Goal: Task Accomplishment & Management: Complete application form

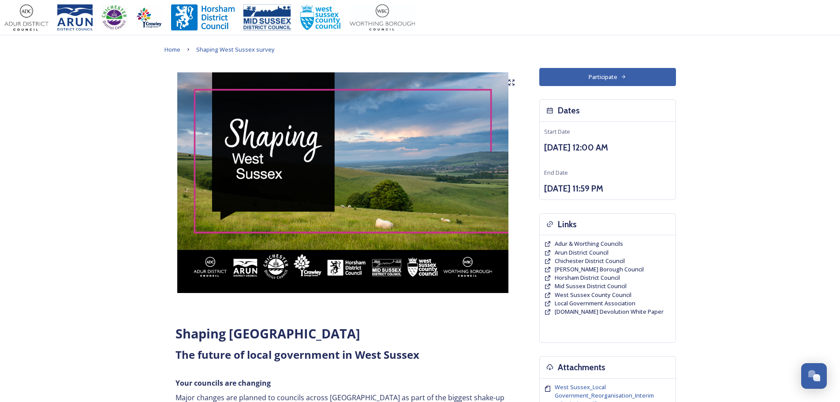
click at [596, 75] on button "Participate" at bounding box center [607, 77] width 137 height 18
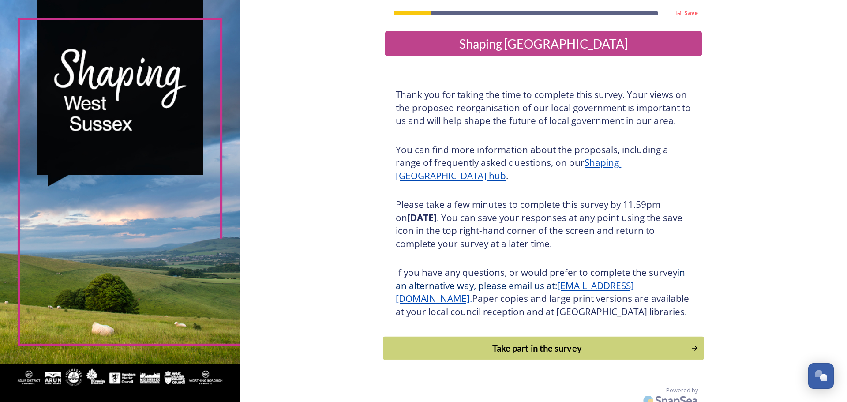
click at [523, 355] on div "Take part in the survey" at bounding box center [537, 347] width 298 height 13
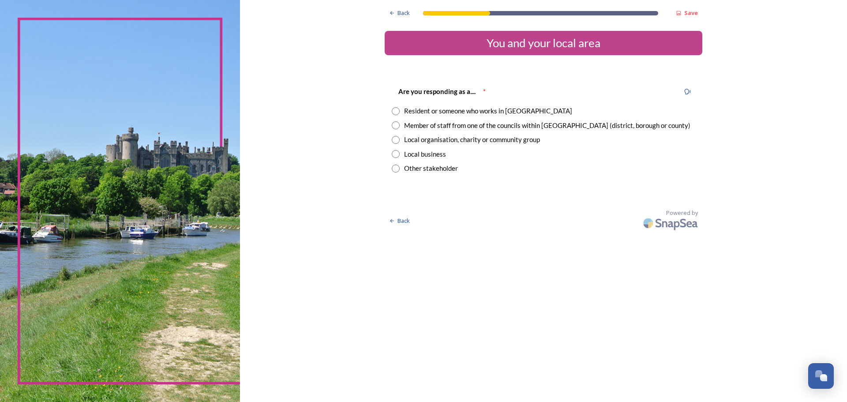
click at [395, 116] on div "Are you responding as a.... * Resident or someone who works in West Sussex Memb…" at bounding box center [544, 129] width 318 height 105
click at [396, 114] on input "radio" at bounding box center [396, 111] width 8 height 8
radio input "true"
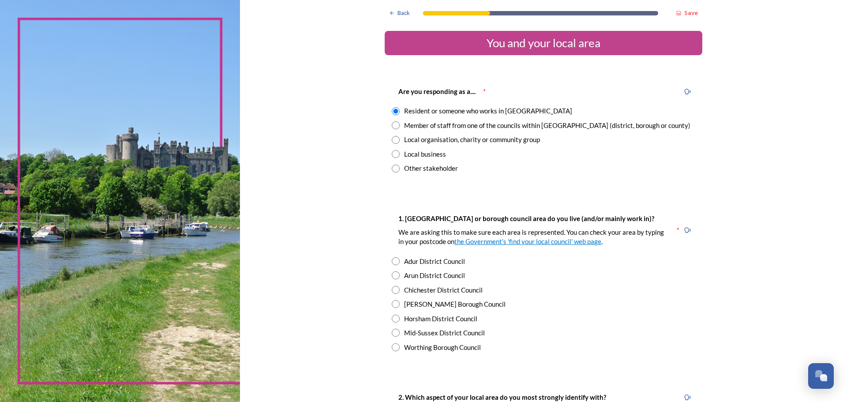
click at [393, 261] on input "radio" at bounding box center [396, 261] width 8 height 8
radio input "true"
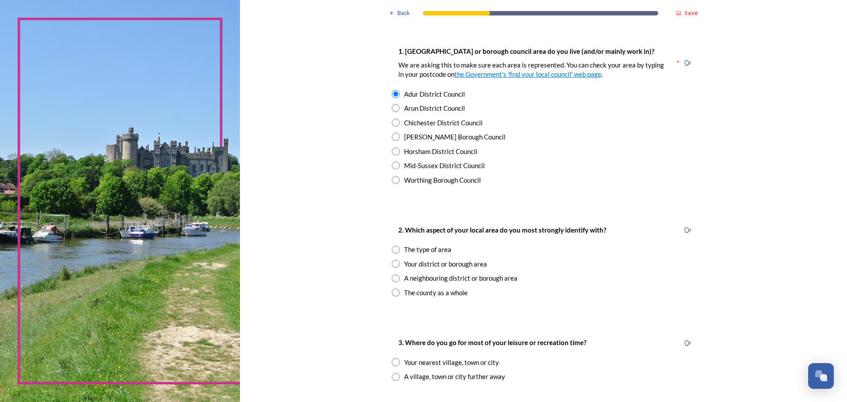
scroll to position [176, 0]
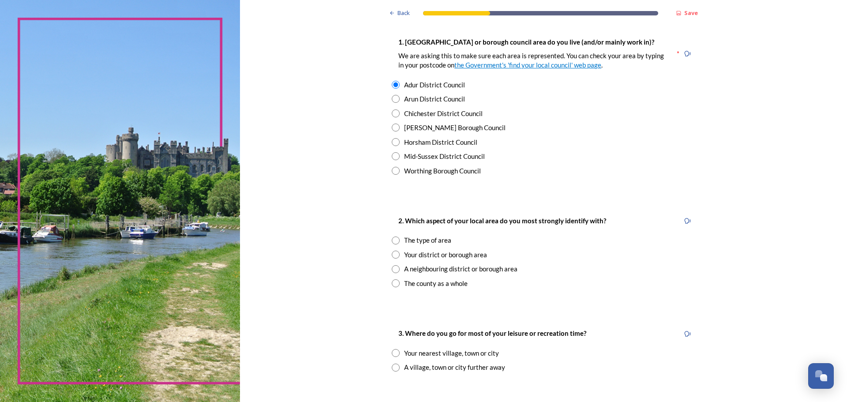
click at [392, 257] on input "radio" at bounding box center [396, 255] width 8 height 8
radio input "true"
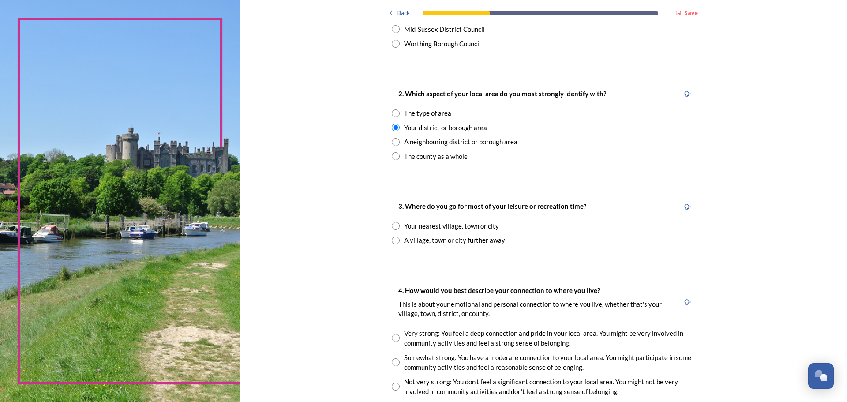
scroll to position [309, 0]
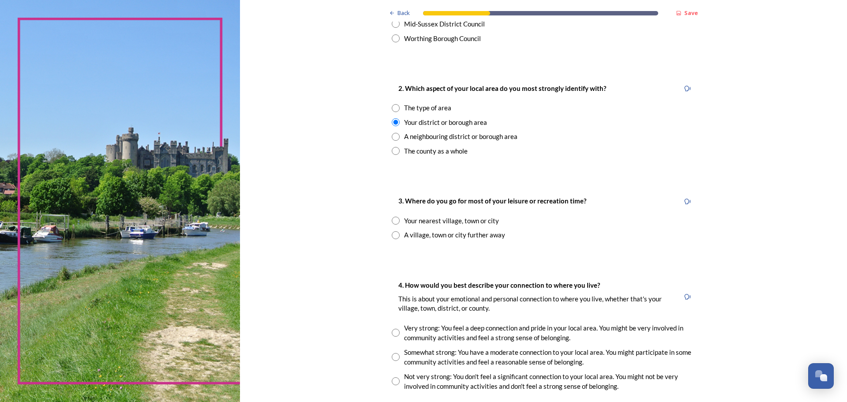
click at [393, 222] on input "radio" at bounding box center [396, 221] width 8 height 8
radio input "true"
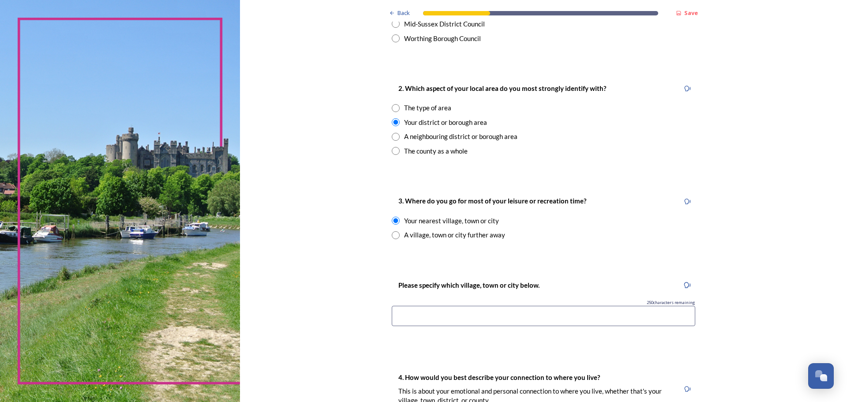
scroll to position [397, 0]
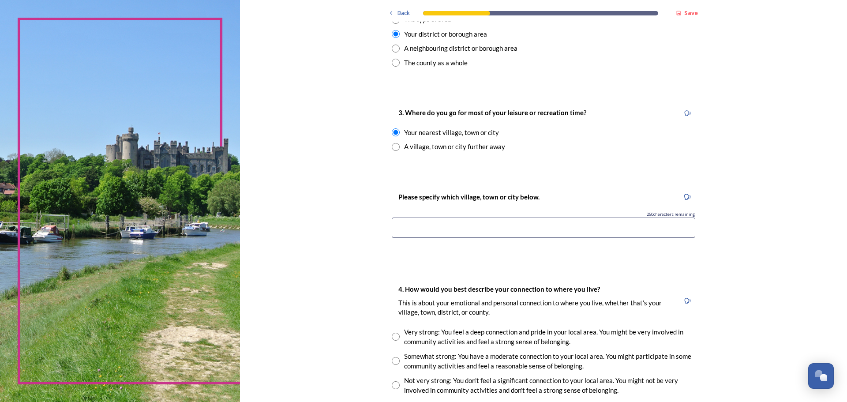
click at [393, 150] on input "radio" at bounding box center [396, 147] width 8 height 8
radio input "true"
click at [450, 221] on input at bounding box center [543, 227] width 303 height 20
click at [458, 223] on input "To enrich screen reader interactions, please activate Accessibility in Grammarl…" at bounding box center [543, 227] width 303 height 20
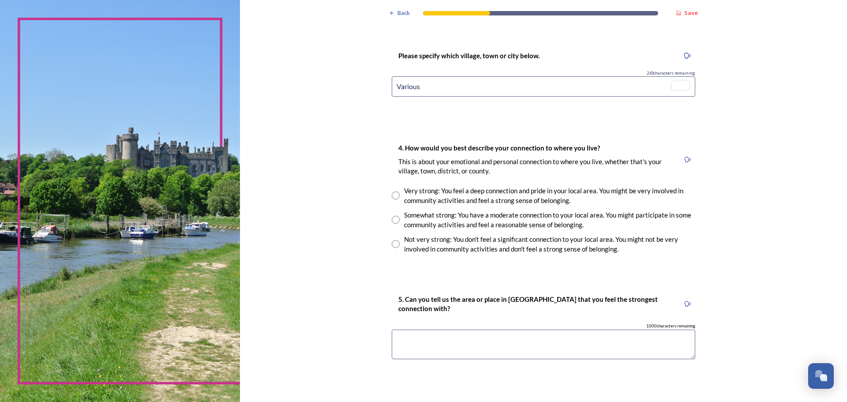
scroll to position [573, 0]
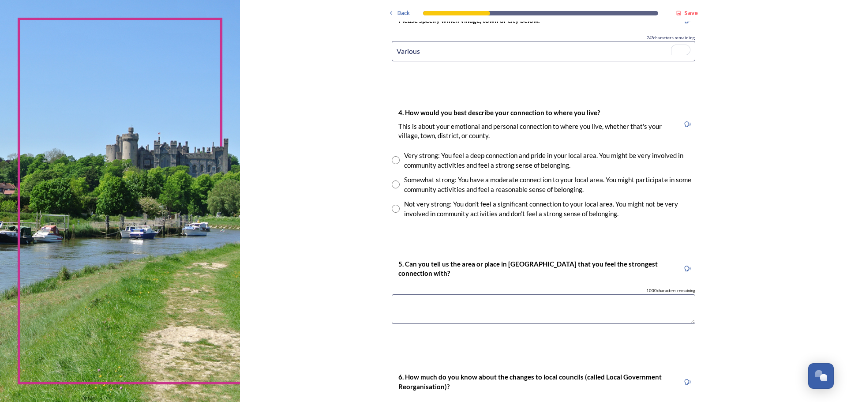
type input "Various"
click at [394, 161] on input "radio" at bounding box center [396, 160] width 8 height 8
radio input "true"
click at [452, 304] on textarea "To enrich screen reader interactions, please activate Accessibility in Grammarl…" at bounding box center [543, 309] width 303 height 30
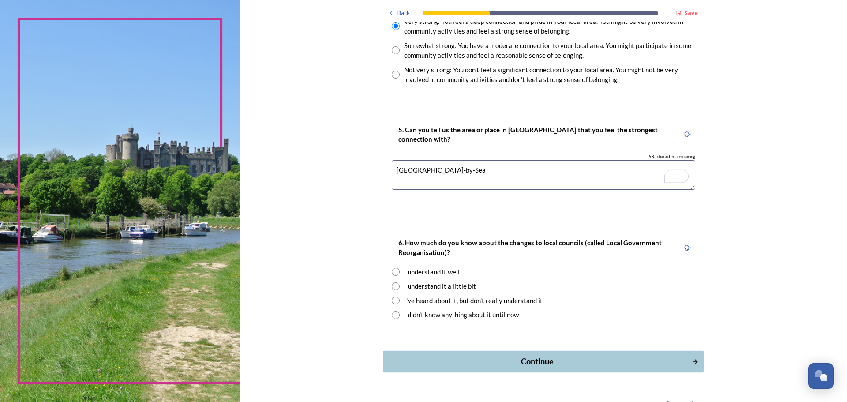
scroll to position [729, 0]
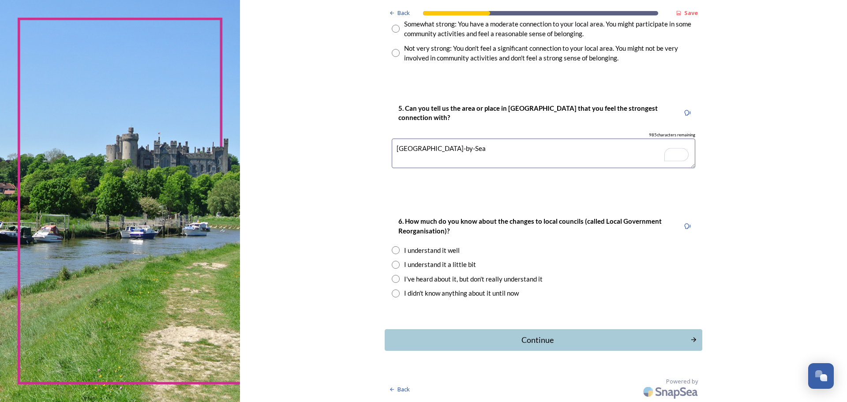
type textarea "Shoreham-by-Sea"
click at [393, 264] on input "radio" at bounding box center [396, 265] width 8 height 8
radio input "true"
click at [555, 340] on div "Continue" at bounding box center [537, 340] width 299 height 12
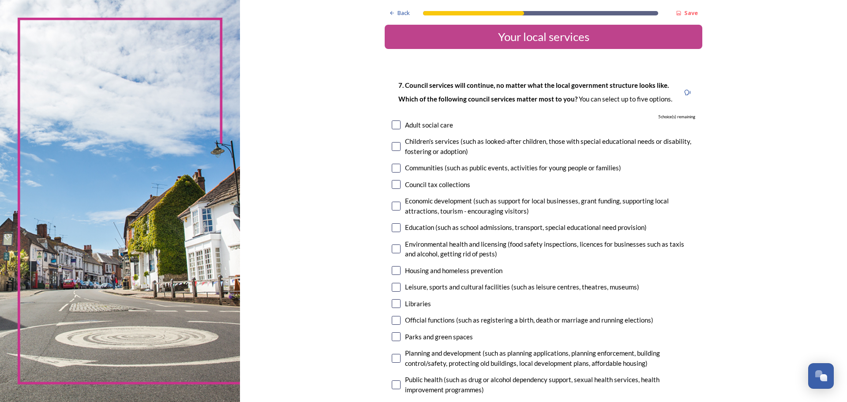
scroll to position [0, 0]
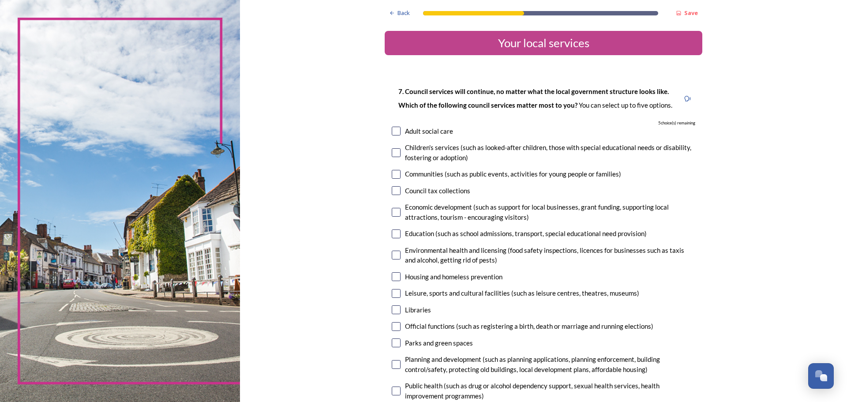
click at [392, 131] on input "checkbox" at bounding box center [396, 131] width 9 height 9
checkbox input "true"
click at [394, 173] on input "checkbox" at bounding box center [396, 174] width 9 height 9
checkbox input "true"
click at [392, 212] on input "checkbox" at bounding box center [396, 212] width 9 height 9
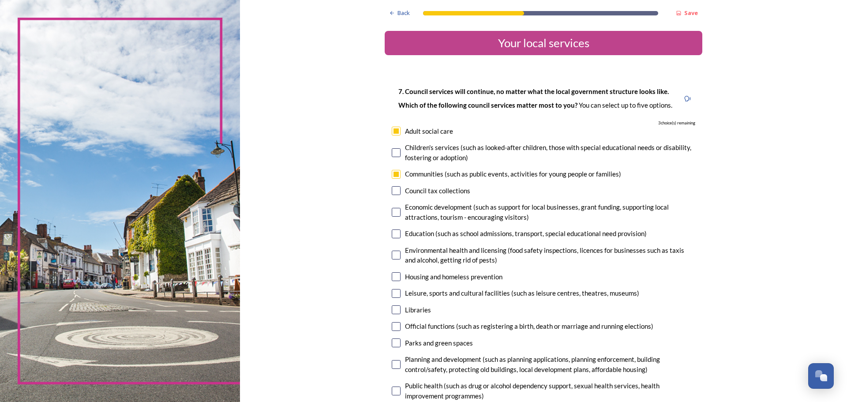
checkbox input "true"
click at [393, 277] on input "checkbox" at bounding box center [396, 276] width 9 height 9
checkbox input "true"
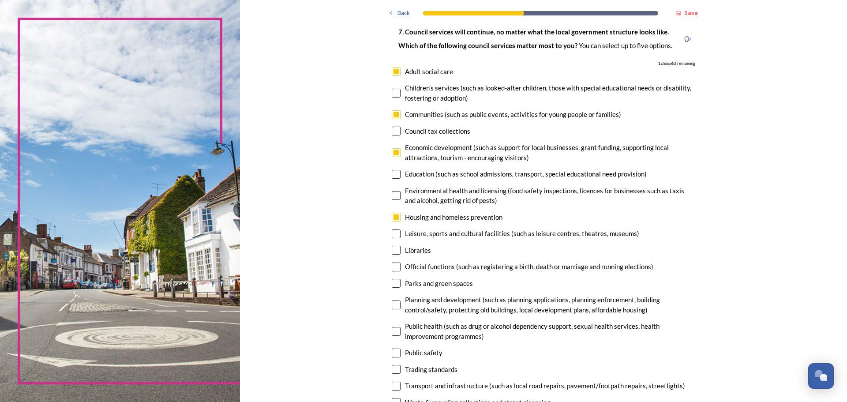
scroll to position [88, 0]
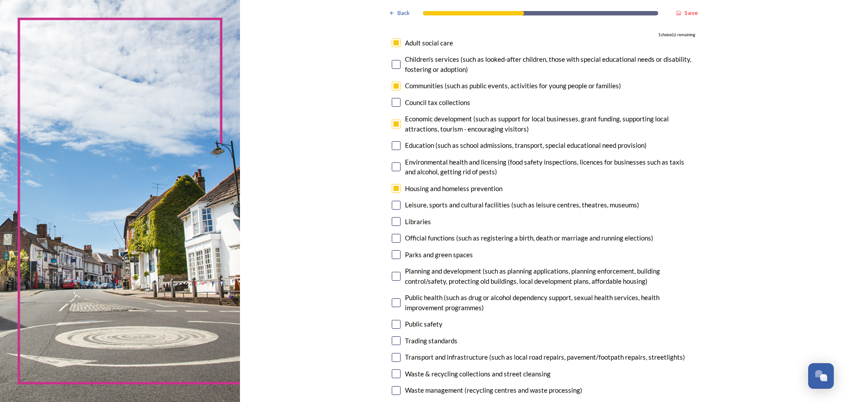
click at [394, 275] on input "checkbox" at bounding box center [396, 276] width 9 height 9
checkbox input "true"
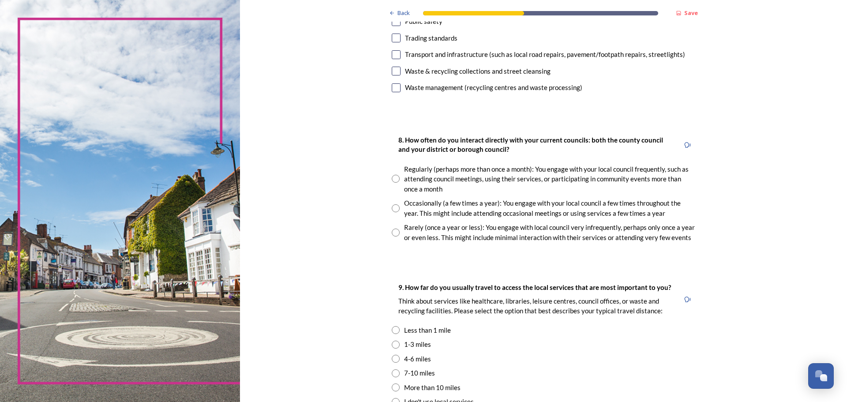
scroll to position [397, 0]
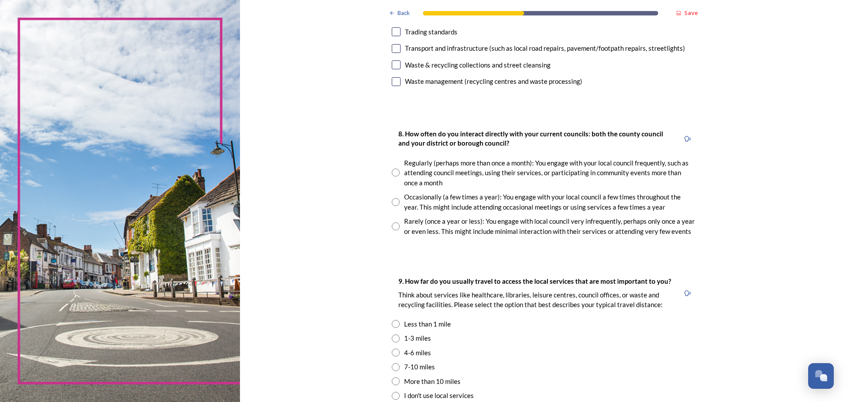
click at [393, 203] on input "radio" at bounding box center [396, 202] width 8 height 8
radio input "true"
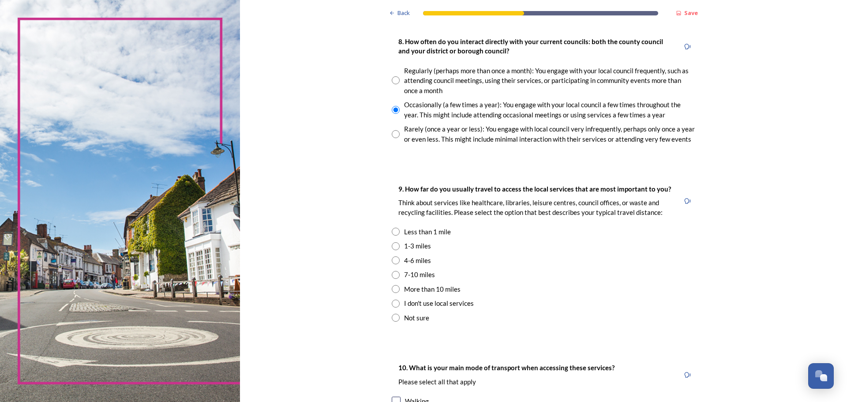
scroll to position [529, 0]
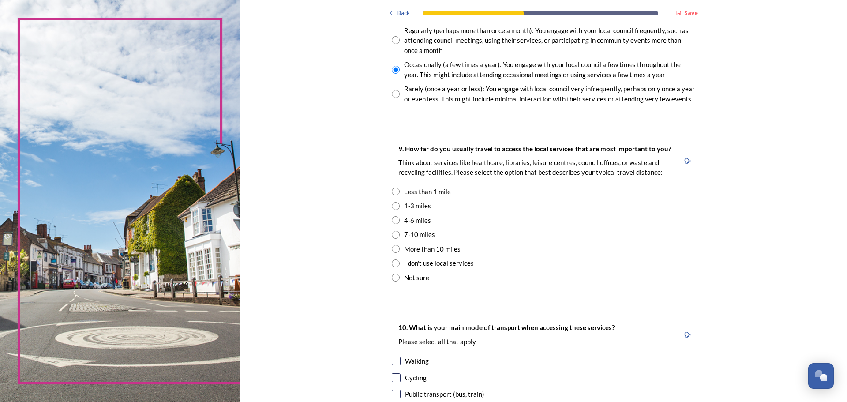
click at [393, 207] on input "radio" at bounding box center [396, 206] width 8 height 8
radio input "true"
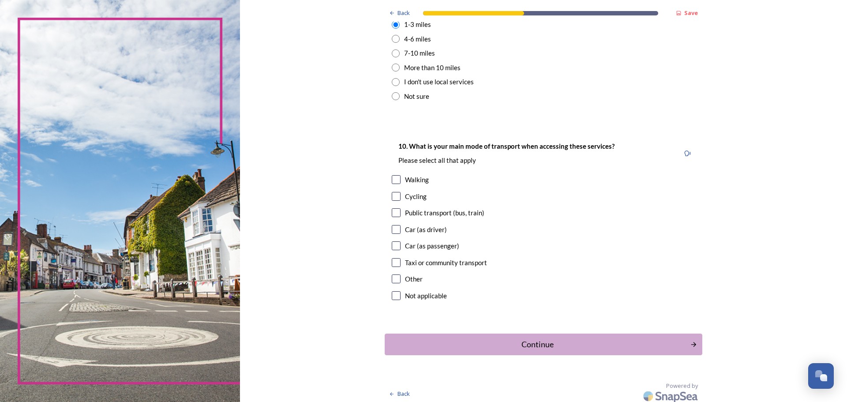
scroll to position [715, 0]
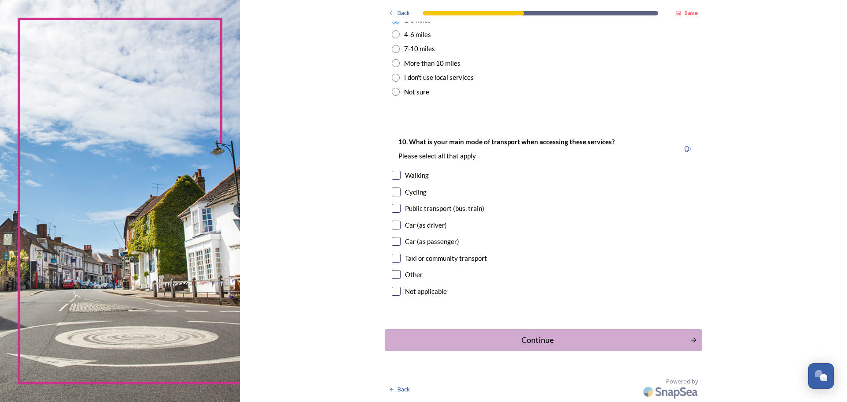
click at [392, 227] on input "checkbox" at bounding box center [396, 225] width 9 height 9
checkbox input "true"
click at [544, 335] on div "Continue" at bounding box center [537, 340] width 299 height 12
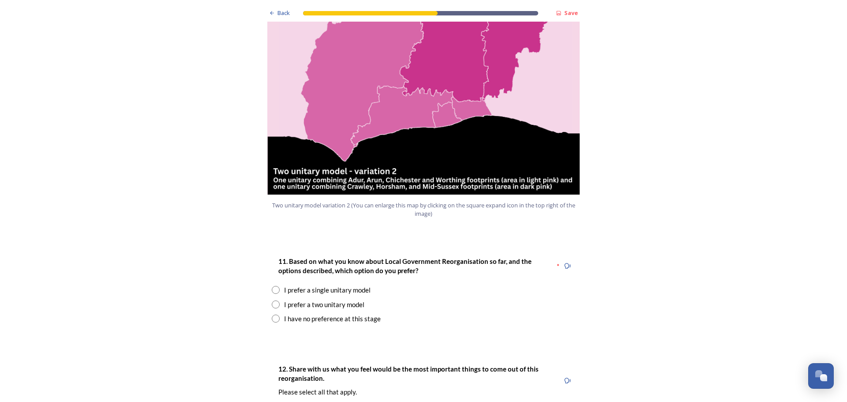
scroll to position [1058, 0]
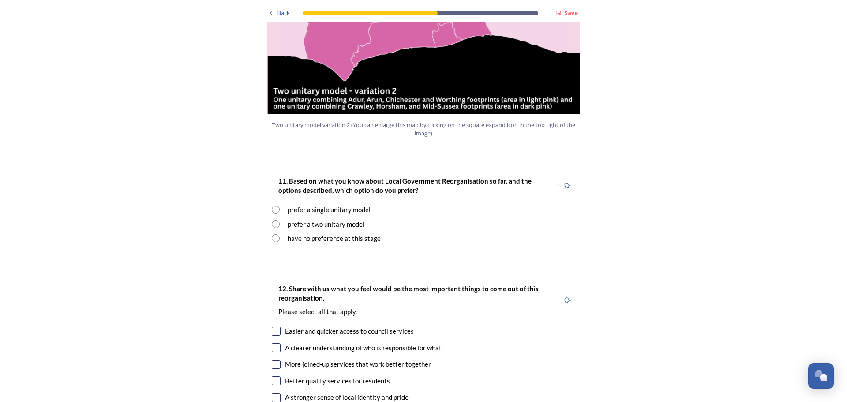
click at [274, 220] on input "radio" at bounding box center [276, 224] width 8 height 8
radio input "true"
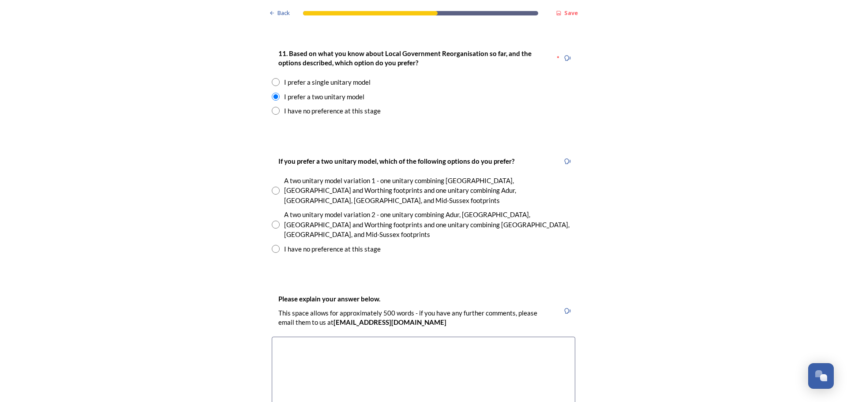
scroll to position [1191, 0]
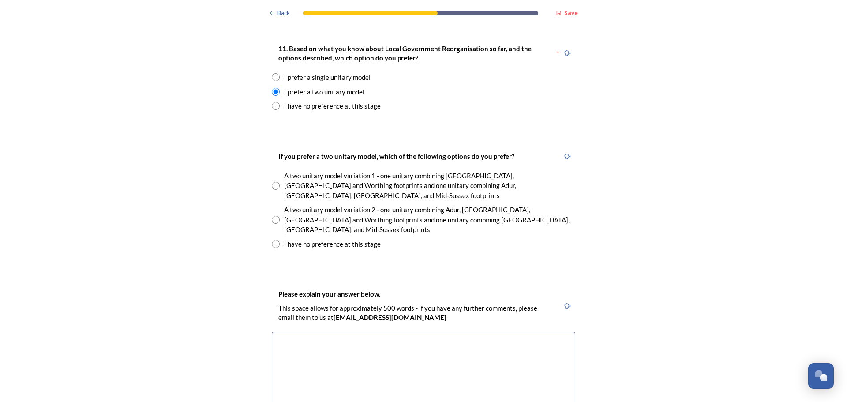
click at [276, 216] on input "radio" at bounding box center [276, 220] width 8 height 8
radio input "true"
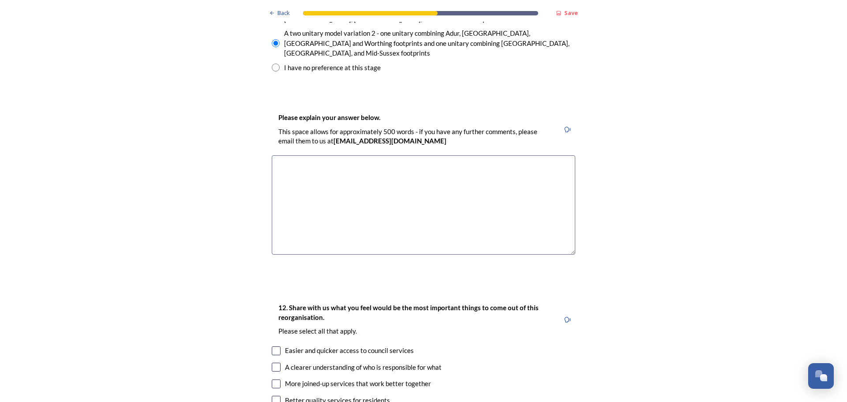
scroll to position [1411, 0]
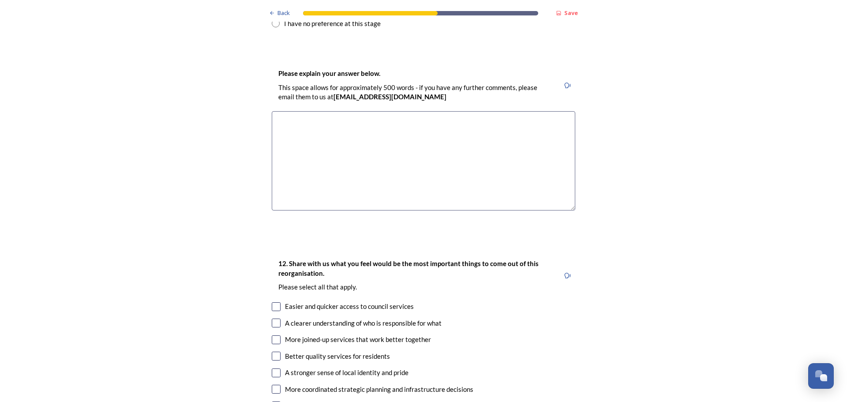
click at [357, 111] on textarea at bounding box center [423, 160] width 303 height 99
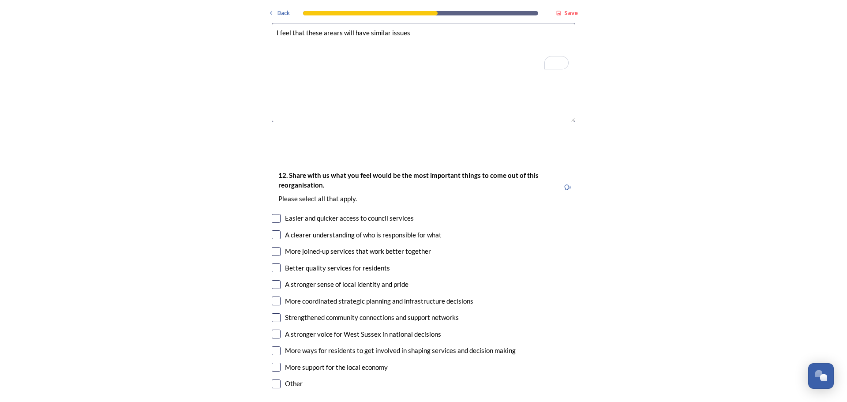
scroll to position [1367, 0]
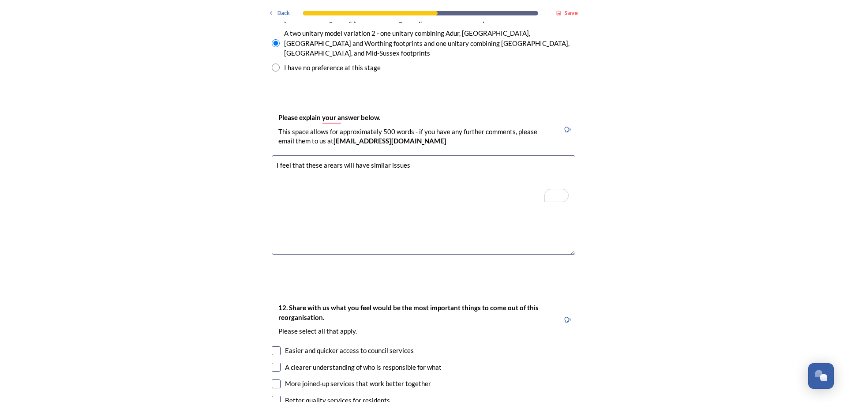
click at [335, 155] on textarea "I feel that these arears will have similar issues" at bounding box center [423, 204] width 303 height 99
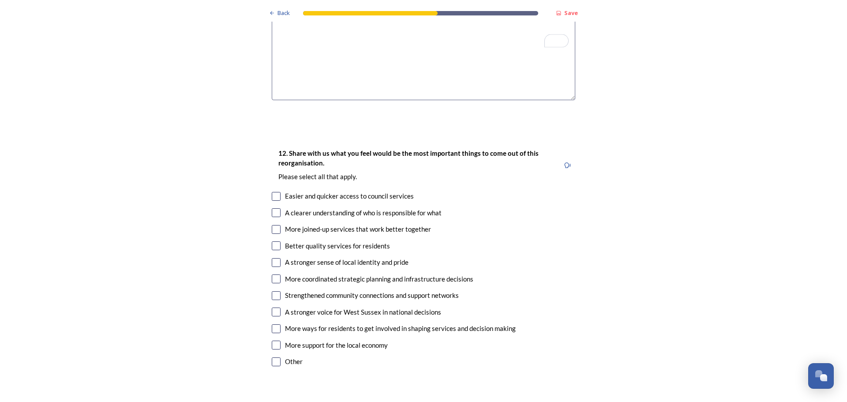
scroll to position [1544, 0]
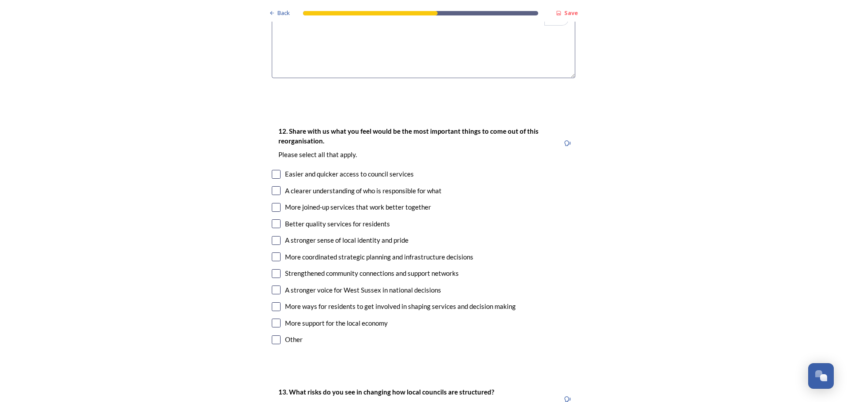
type textarea "I feel that these areas will have similar issues"
click at [272, 170] on input "checkbox" at bounding box center [276, 174] width 9 height 9
checkbox input "true"
click at [275, 186] on input "checkbox" at bounding box center [276, 190] width 9 height 9
checkbox input "true"
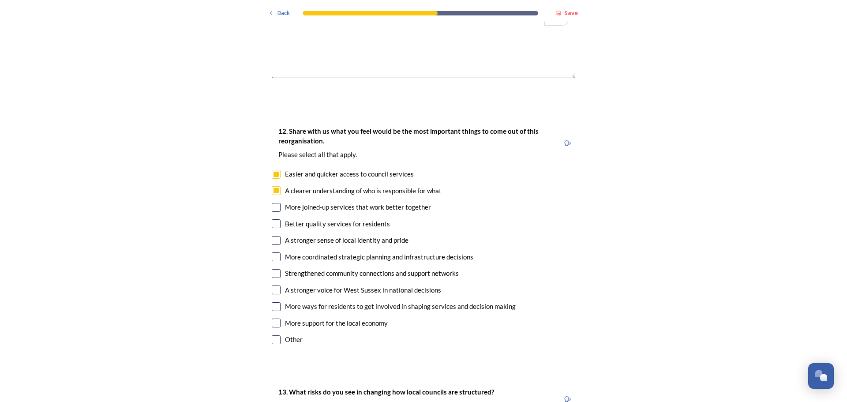
click at [273, 203] on input "checkbox" at bounding box center [276, 207] width 9 height 9
checkbox input "true"
click at [274, 219] on input "checkbox" at bounding box center [276, 223] width 9 height 9
checkbox input "true"
click at [282, 203] on div "12. Share with us what you feel would be the most important things to come out …" at bounding box center [424, 236] width 318 height 238
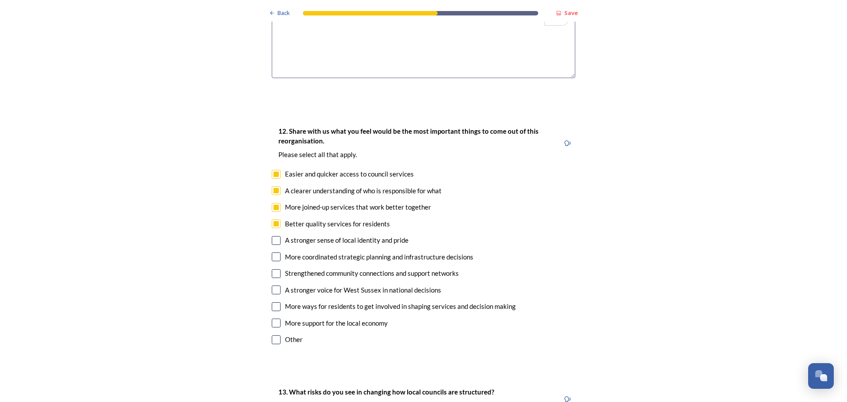
click at [273, 236] on input "checkbox" at bounding box center [276, 240] width 9 height 9
checkbox input "true"
click at [273, 205] on div "12. Share with us what you feel would be the most important things to come out …" at bounding box center [424, 236] width 318 height 238
click at [272, 252] on input "checkbox" at bounding box center [276, 256] width 9 height 9
checkbox input "true"
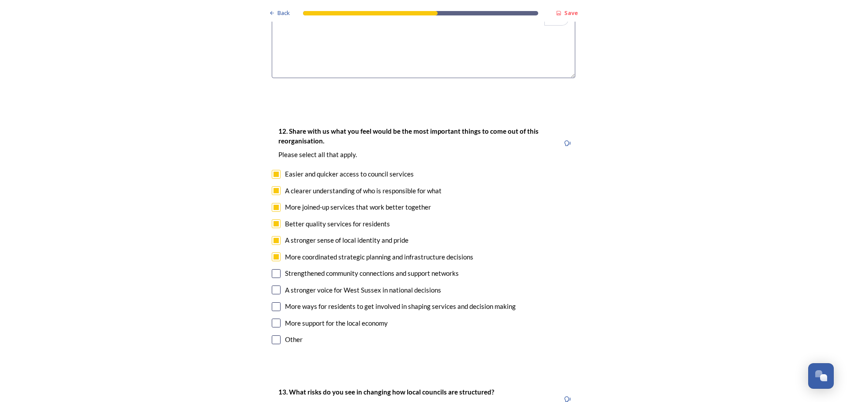
click at [272, 285] on input "checkbox" at bounding box center [276, 289] width 9 height 9
checkbox input "true"
click at [272, 302] on input "checkbox" at bounding box center [276, 306] width 9 height 9
checkbox input "true"
click at [273, 318] on input "checkbox" at bounding box center [276, 322] width 9 height 9
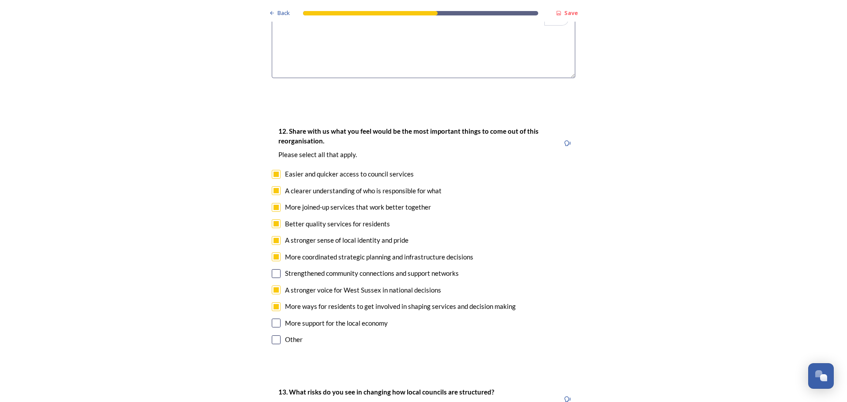
checkbox input "true"
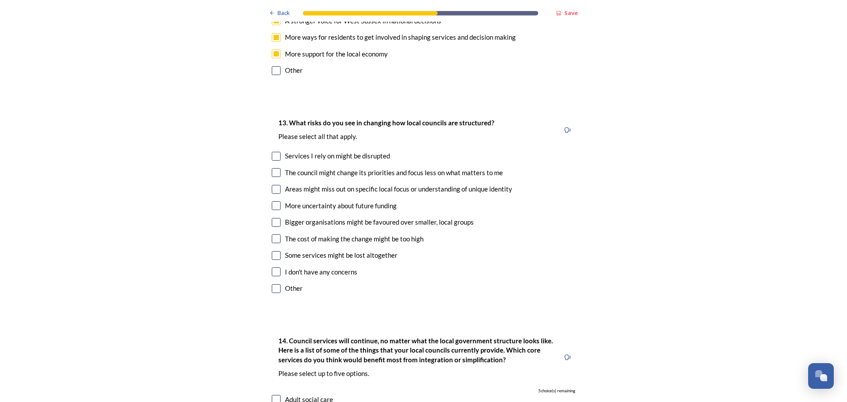
scroll to position [1852, 0]
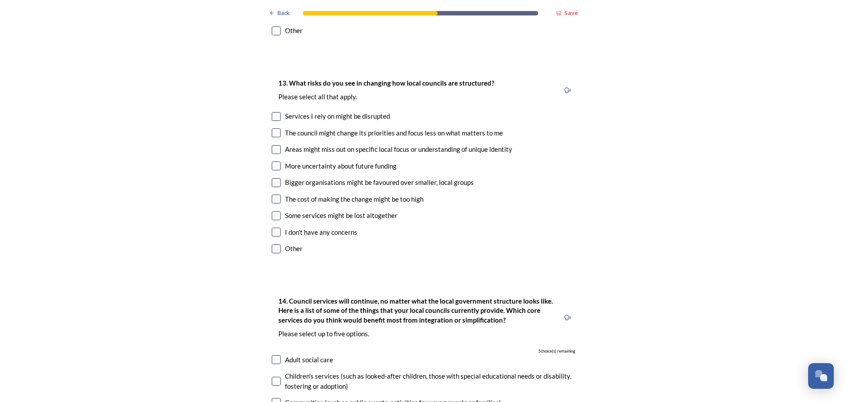
click at [272, 112] on input "checkbox" at bounding box center [276, 116] width 9 height 9
checkbox input "true"
click at [275, 161] on input "checkbox" at bounding box center [276, 165] width 9 height 9
checkbox input "true"
click at [273, 194] on input "checkbox" at bounding box center [276, 198] width 9 height 9
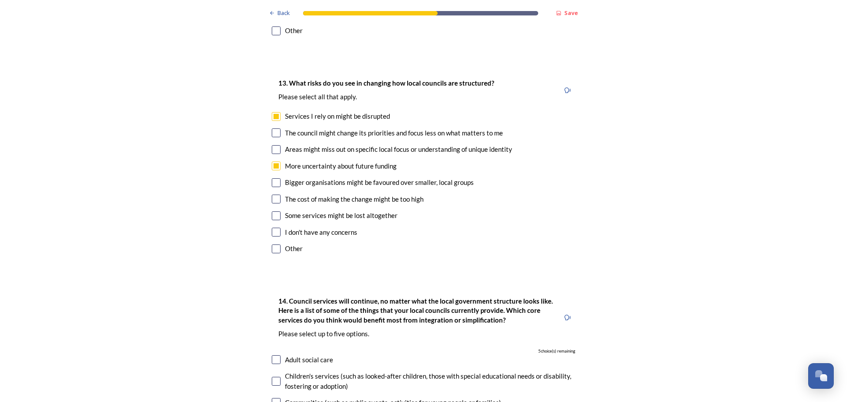
checkbox input "true"
click at [274, 211] on input "checkbox" at bounding box center [276, 215] width 9 height 9
checkbox input "true"
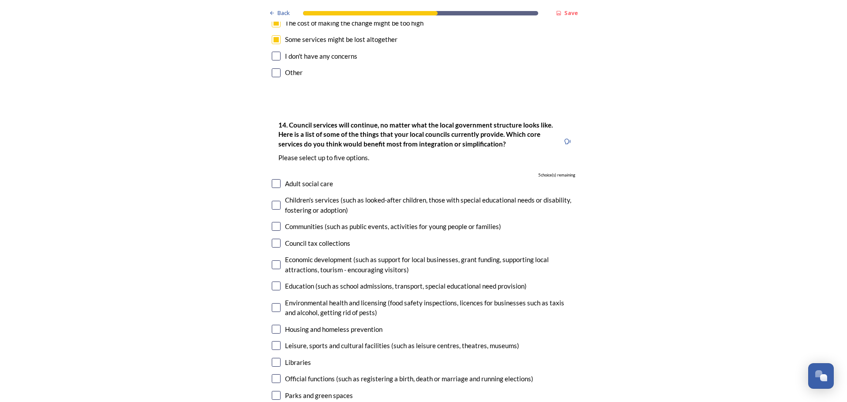
scroll to position [2029, 0]
click at [277, 200] on input "checkbox" at bounding box center [276, 204] width 9 height 9
checkbox input "true"
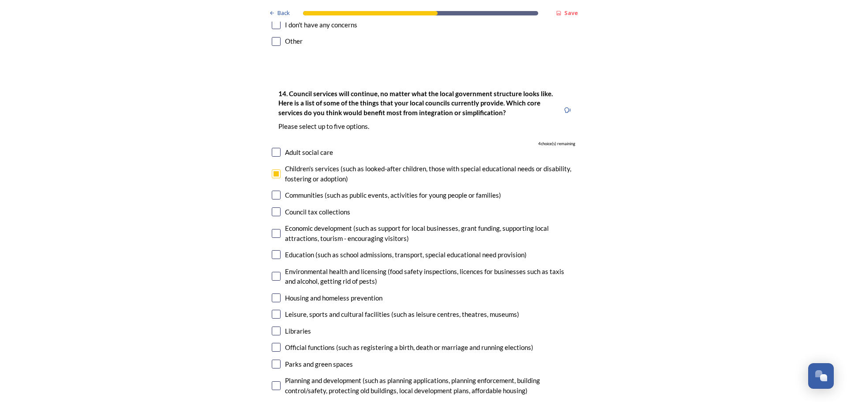
scroll to position [2161, 0]
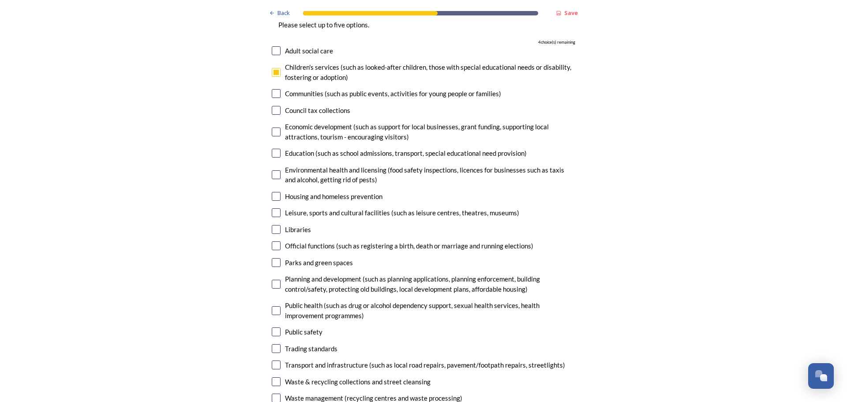
click at [274, 170] on input "checkbox" at bounding box center [276, 174] width 9 height 9
checkbox input "true"
click at [273, 280] on input "checkbox" at bounding box center [276, 284] width 9 height 9
checkbox input "true"
click at [277, 360] on input "checkbox" at bounding box center [276, 364] width 9 height 9
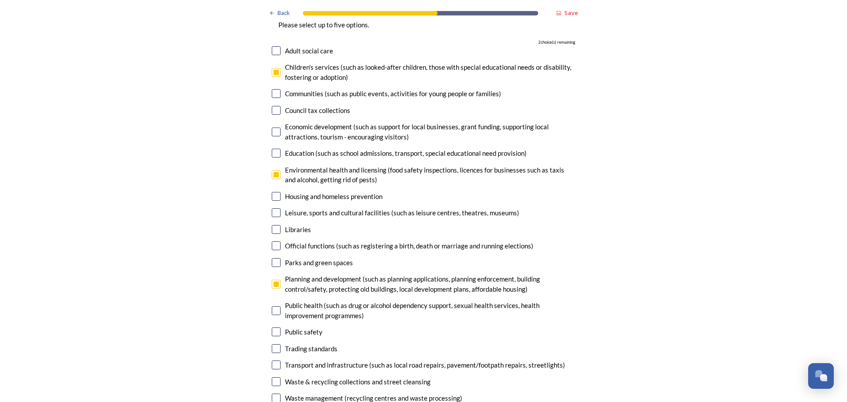
checkbox input "true"
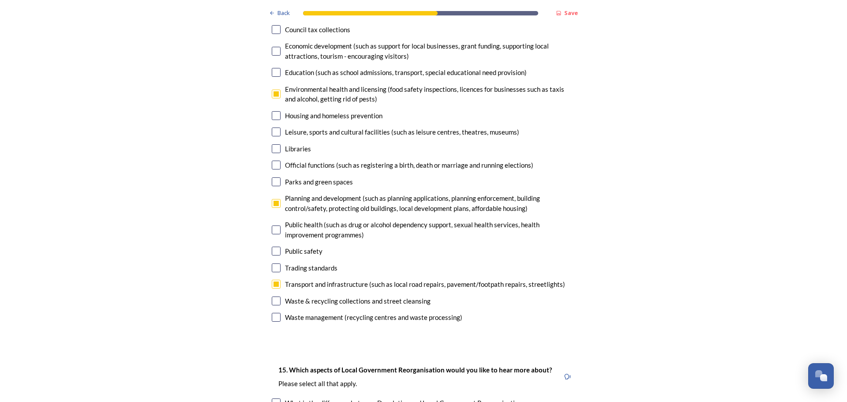
scroll to position [2249, 0]
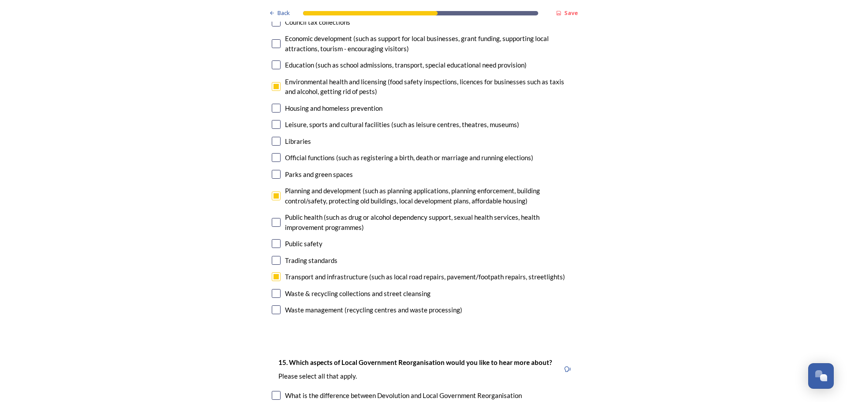
click at [275, 289] on input "checkbox" at bounding box center [276, 293] width 9 height 9
checkbox input "true"
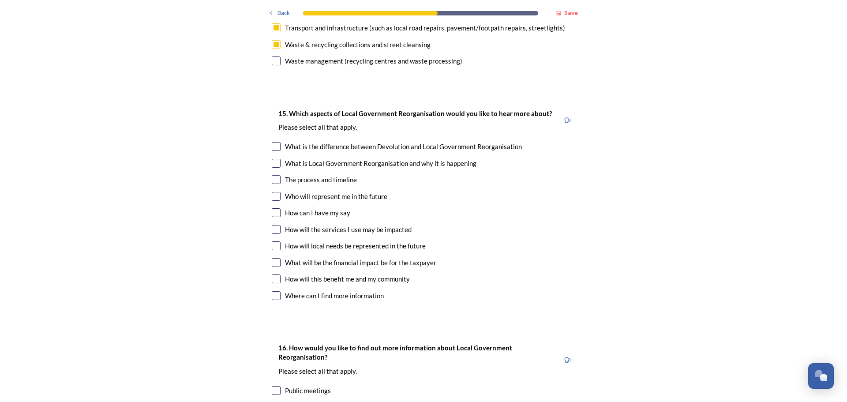
scroll to position [2514, 0]
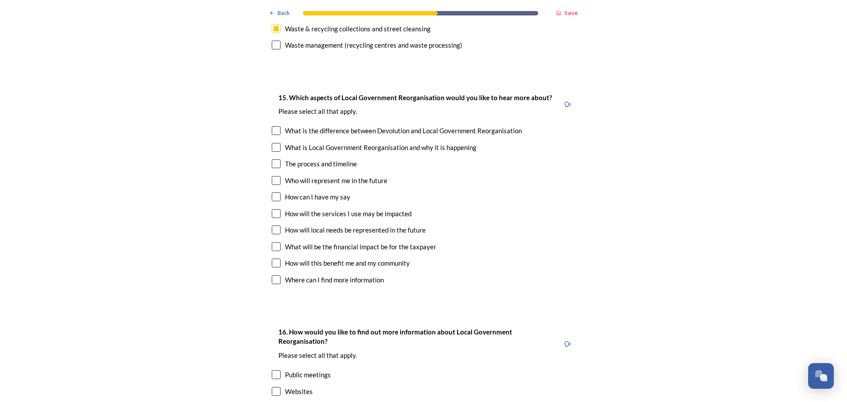
click at [272, 143] on input "checkbox" at bounding box center [276, 147] width 9 height 9
checkbox input "true"
click at [273, 127] on div "15. Which aspects of Local Government Reorganisation would you like to hear mor…" at bounding box center [424, 189] width 318 height 213
click at [272, 209] on input "checkbox" at bounding box center [276, 213] width 9 height 9
checkbox input "true"
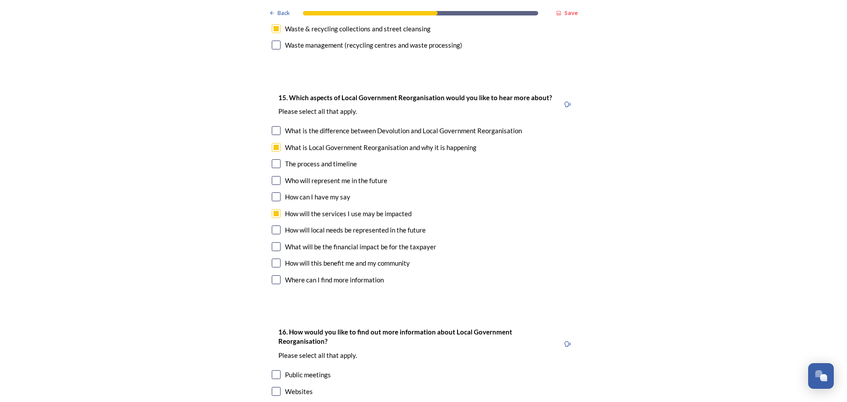
click at [276, 258] on input "checkbox" at bounding box center [276, 262] width 9 height 9
checkbox input "true"
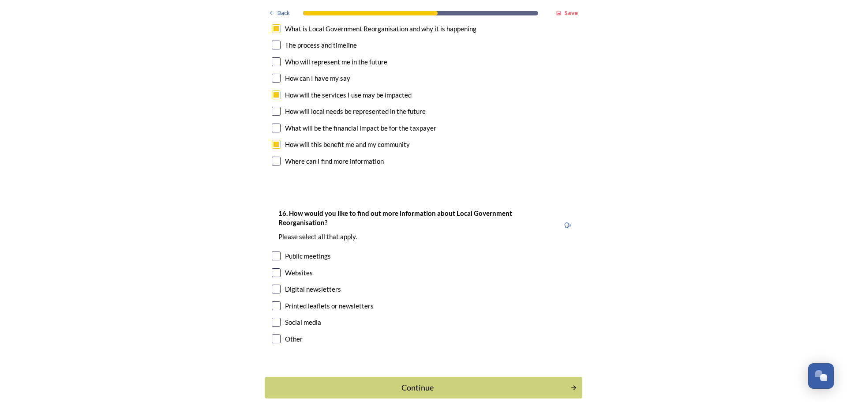
scroll to position [2634, 0]
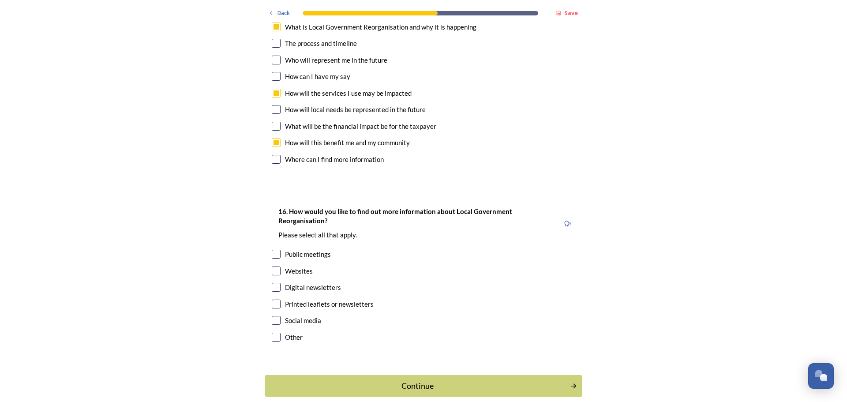
click at [272, 266] on input "checkbox" at bounding box center [276, 270] width 9 height 9
checkbox input "true"
click at [273, 283] on input "checkbox" at bounding box center [276, 287] width 9 height 9
checkbox input "true"
click at [277, 316] on input "checkbox" at bounding box center [276, 320] width 9 height 9
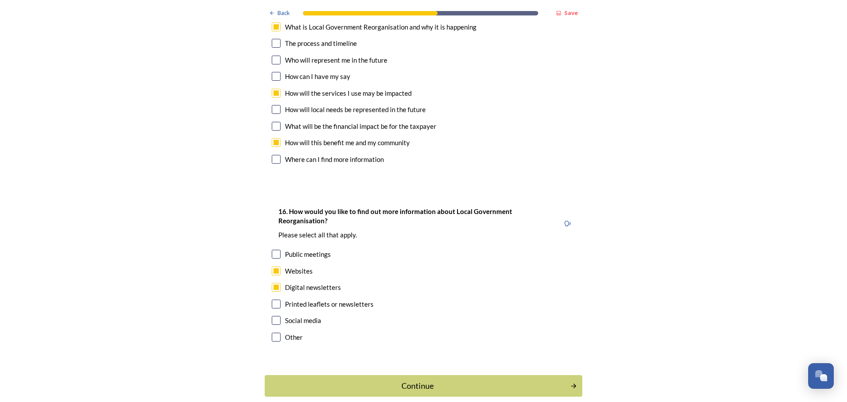
checkbox input "true"
click at [393, 375] on button "Continue" at bounding box center [423, 386] width 321 height 22
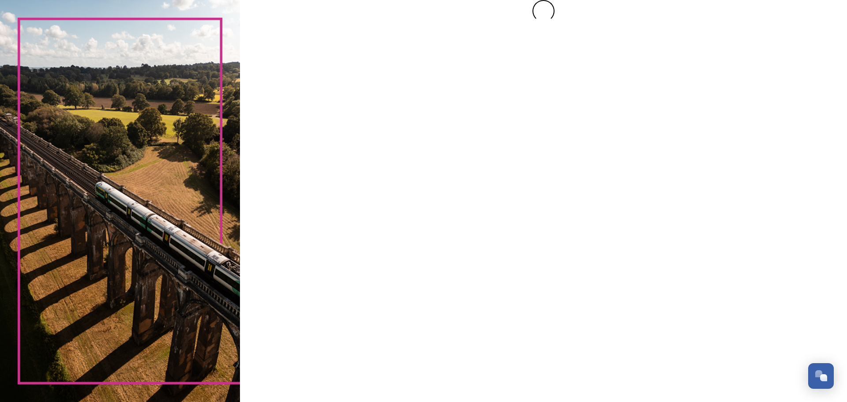
scroll to position [0, 0]
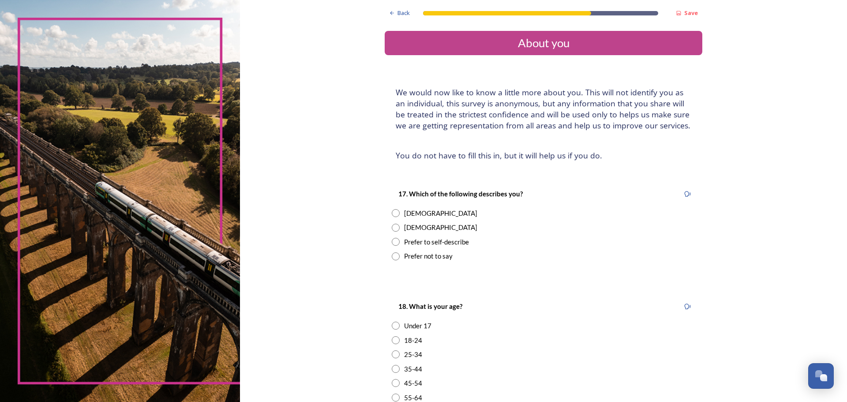
click at [400, 224] on div "Male" at bounding box center [543, 227] width 303 height 10
radio input "true"
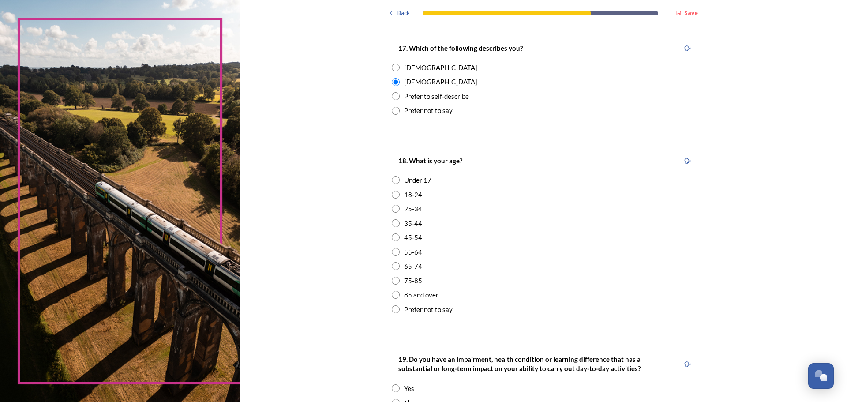
scroll to position [176, 0]
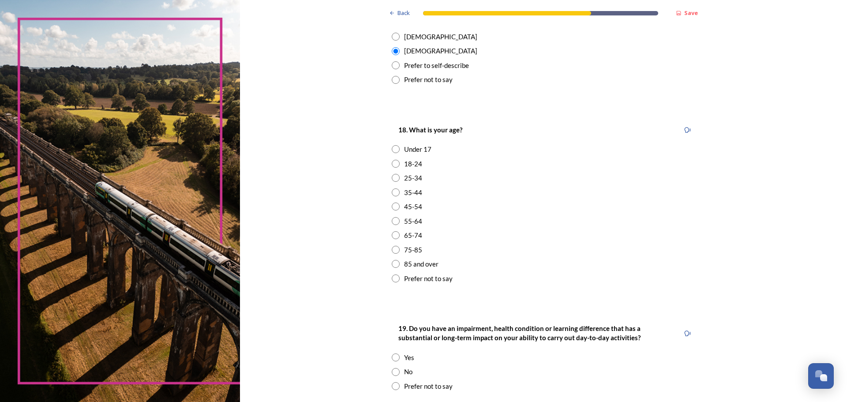
click at [392, 234] on input "radio" at bounding box center [396, 235] width 8 height 8
radio input "true"
click at [395, 220] on input "radio" at bounding box center [396, 221] width 8 height 8
radio input "true"
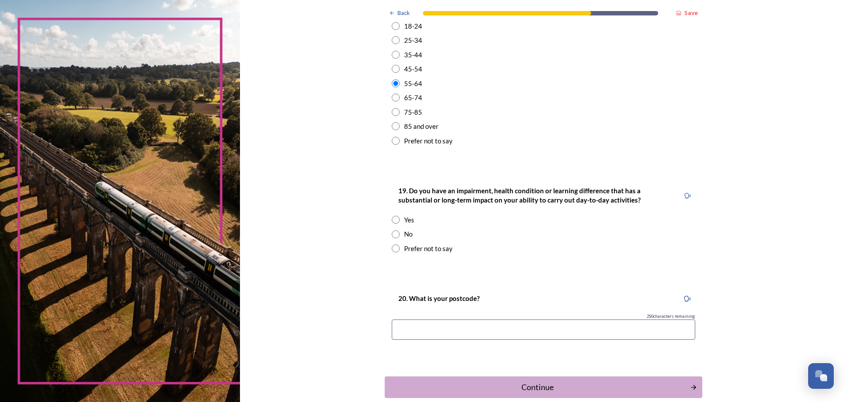
scroll to position [361, 0]
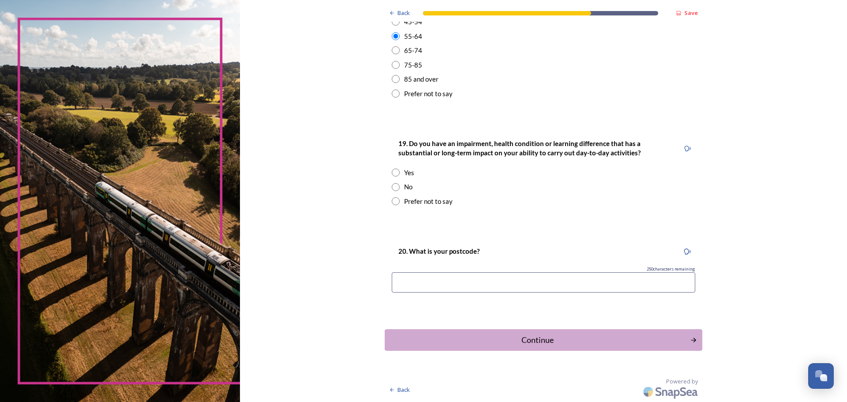
click at [393, 172] on input "radio" at bounding box center [396, 172] width 8 height 8
radio input "true"
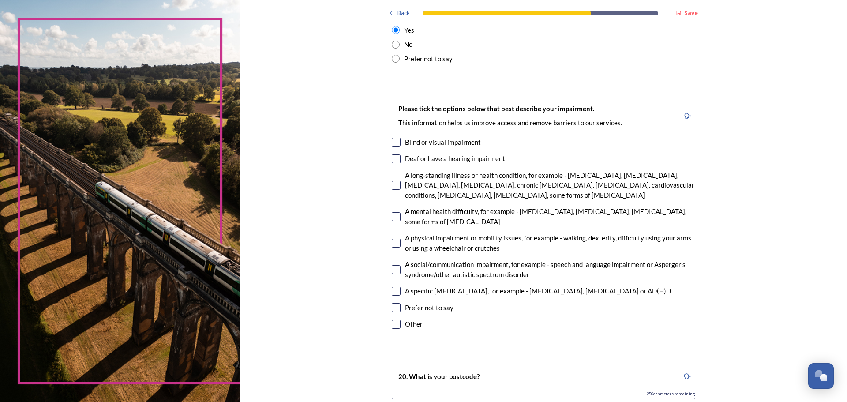
scroll to position [538, 0]
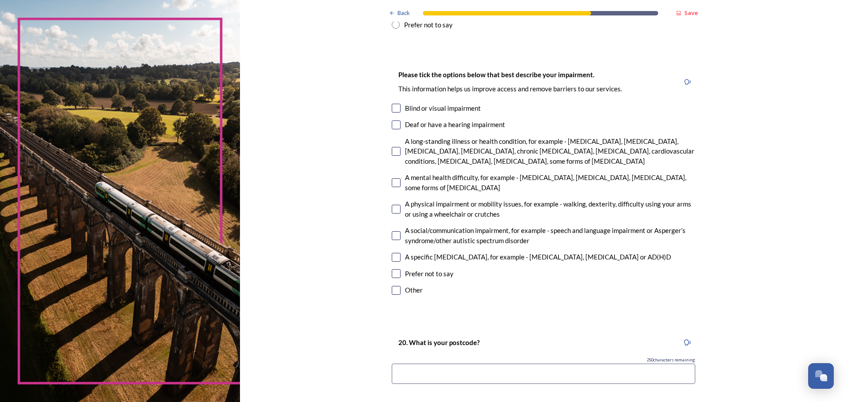
click at [394, 292] on input "checkbox" at bounding box center [396, 290] width 9 height 9
checkbox input "true"
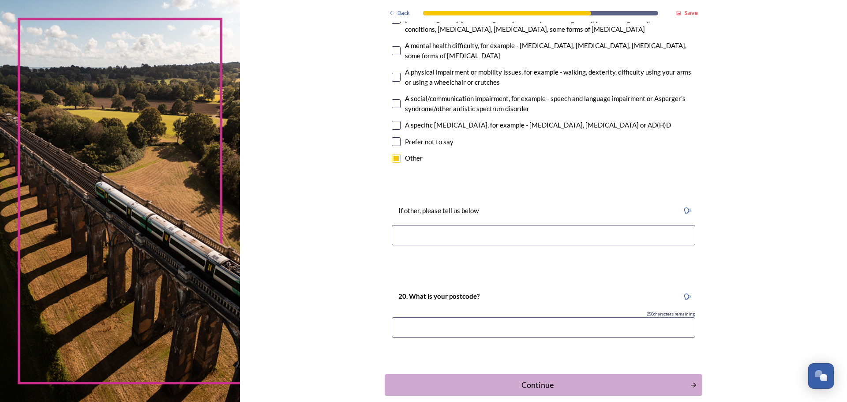
scroll to position [670, 0]
click at [443, 234] on input "To enrich screen reader interactions, please activate Accessibility in Grammarl…" at bounding box center [543, 234] width 303 height 20
type input "APS"
click at [560, 325] on input at bounding box center [543, 327] width 303 height 20
type input "bn43 6jl"
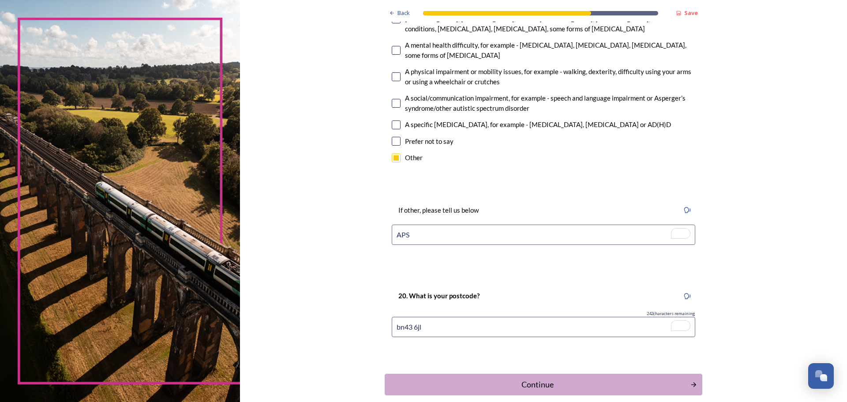
click at [601, 389] on div "Continue" at bounding box center [537, 384] width 299 height 12
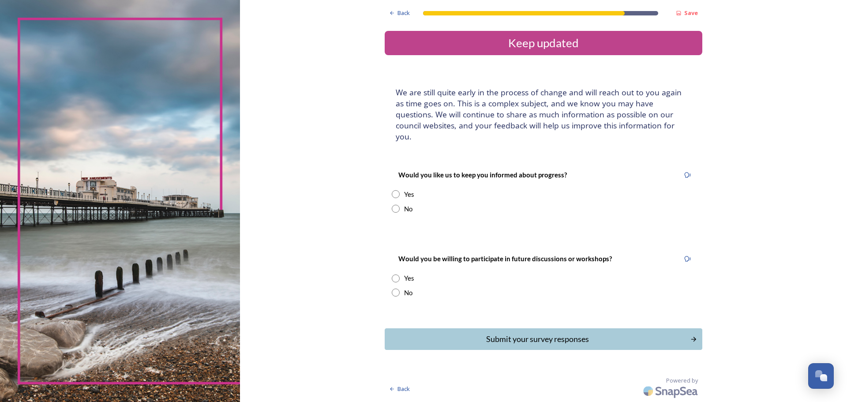
click at [395, 190] on input "radio" at bounding box center [396, 194] width 8 height 8
radio input "true"
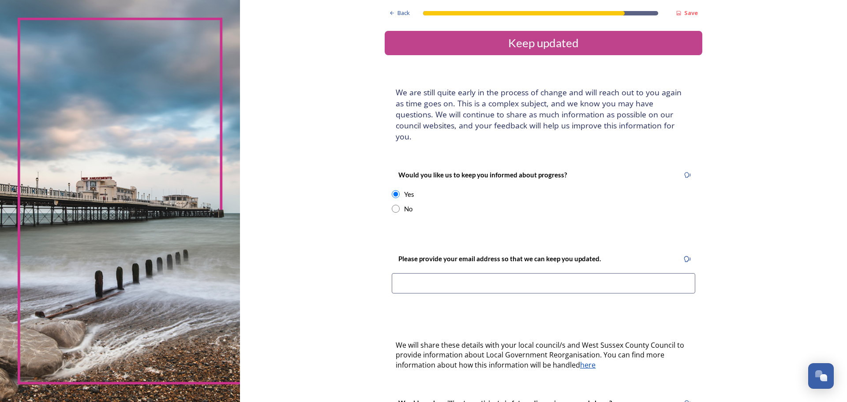
click at [392, 205] on input "radio" at bounding box center [396, 209] width 8 height 8
radio input "true"
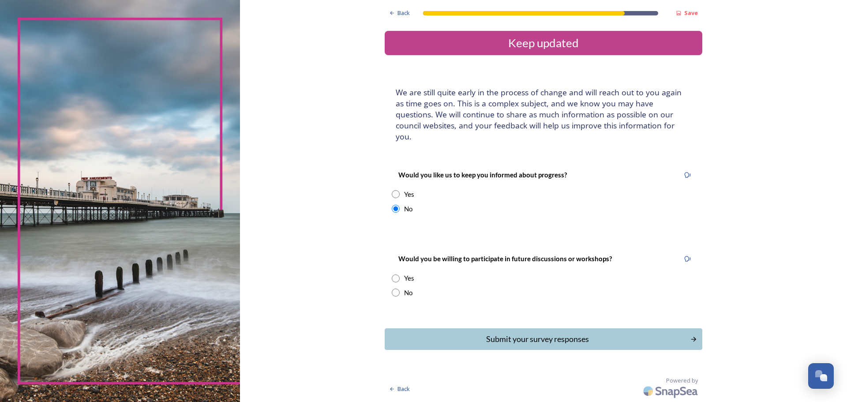
click at [397, 274] on input "radio" at bounding box center [396, 278] width 8 height 8
radio input "true"
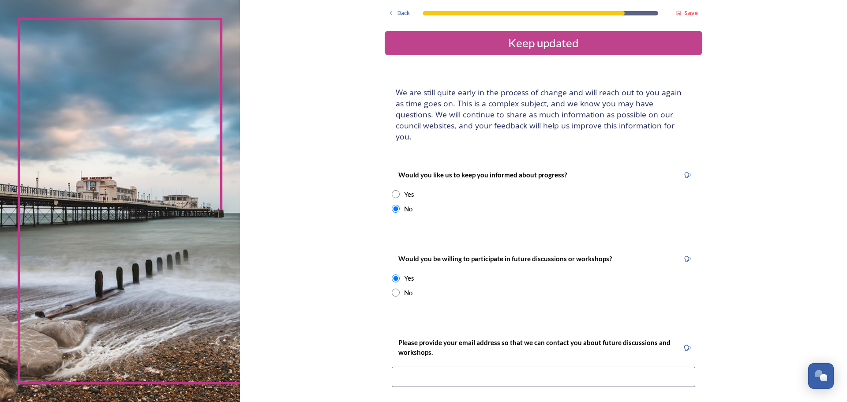
click at [392, 288] on input "radio" at bounding box center [396, 292] width 8 height 8
radio input "true"
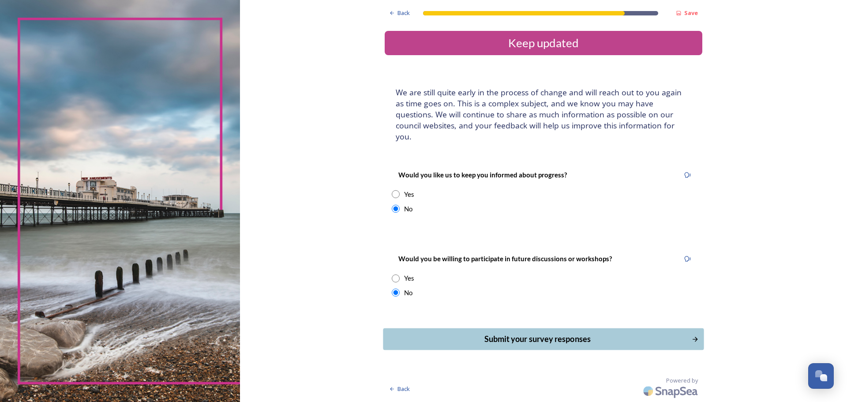
click at [565, 333] on div "Submit your survey responses" at bounding box center [537, 339] width 299 height 12
